Goal: Navigation & Orientation: Find specific page/section

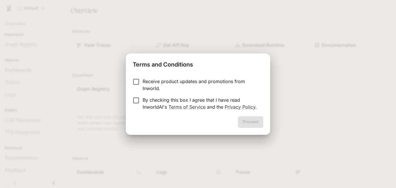
click at [154, 83] on p "Receive product updates and promotions from Inworld." at bounding box center [201, 85] width 116 height 14
click at [257, 122] on button "Proceed" at bounding box center [250, 122] width 25 height 12
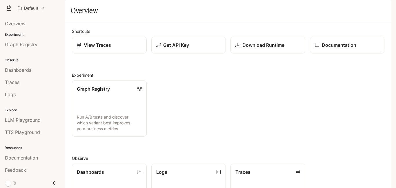
scroll to position [0, 0]
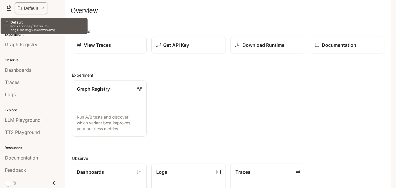
click at [31, 5] on button "Default" at bounding box center [31, 8] width 32 height 12
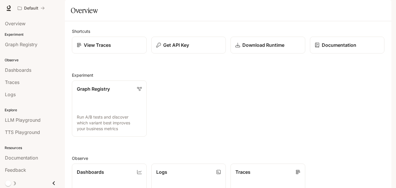
scroll to position [1, 0]
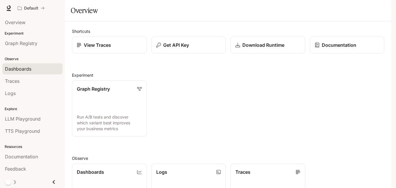
click at [24, 72] on span "Dashboards" at bounding box center [18, 68] width 26 height 7
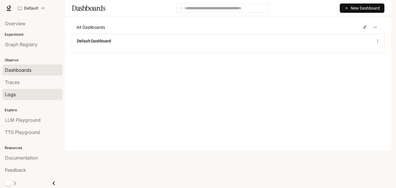
scroll to position [1, 0]
